Goal: Navigation & Orientation: Find specific page/section

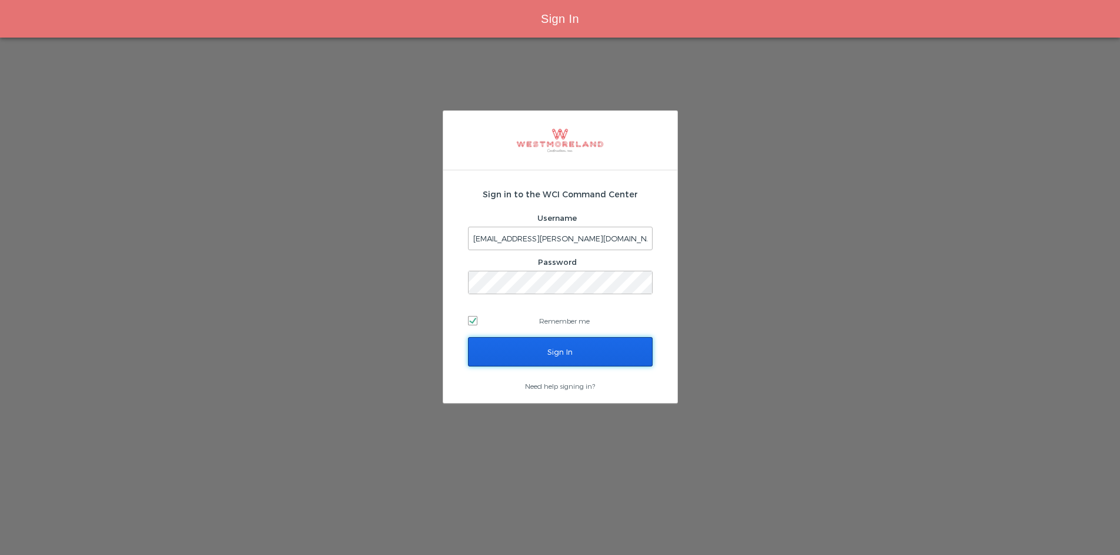
click at [491, 360] on input "Sign In" at bounding box center [560, 351] width 185 height 29
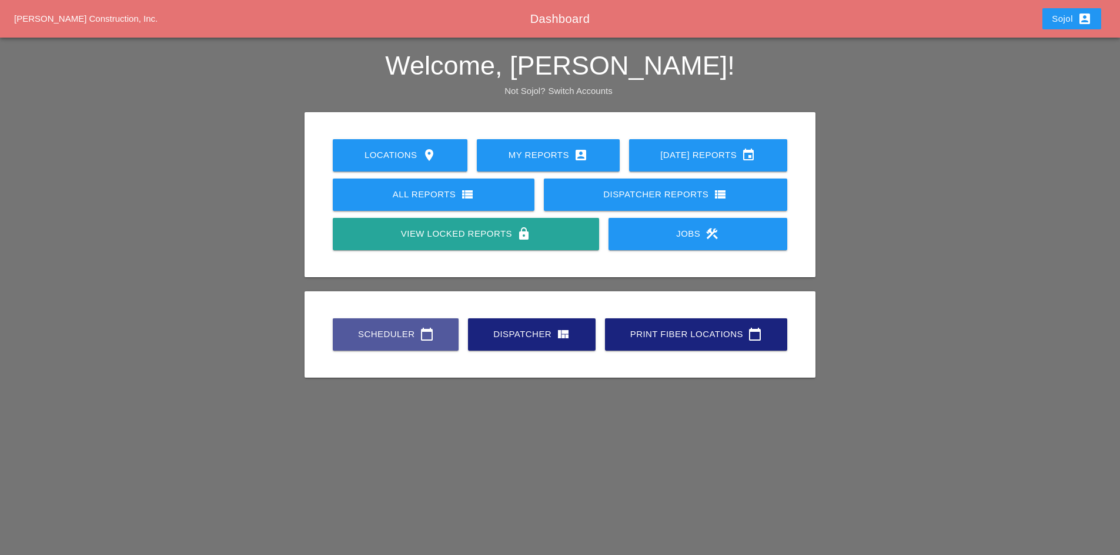
click at [377, 342] on link "Scheduler calendar_today" at bounding box center [396, 335] width 126 height 32
